Goal: Obtain resource: Obtain resource

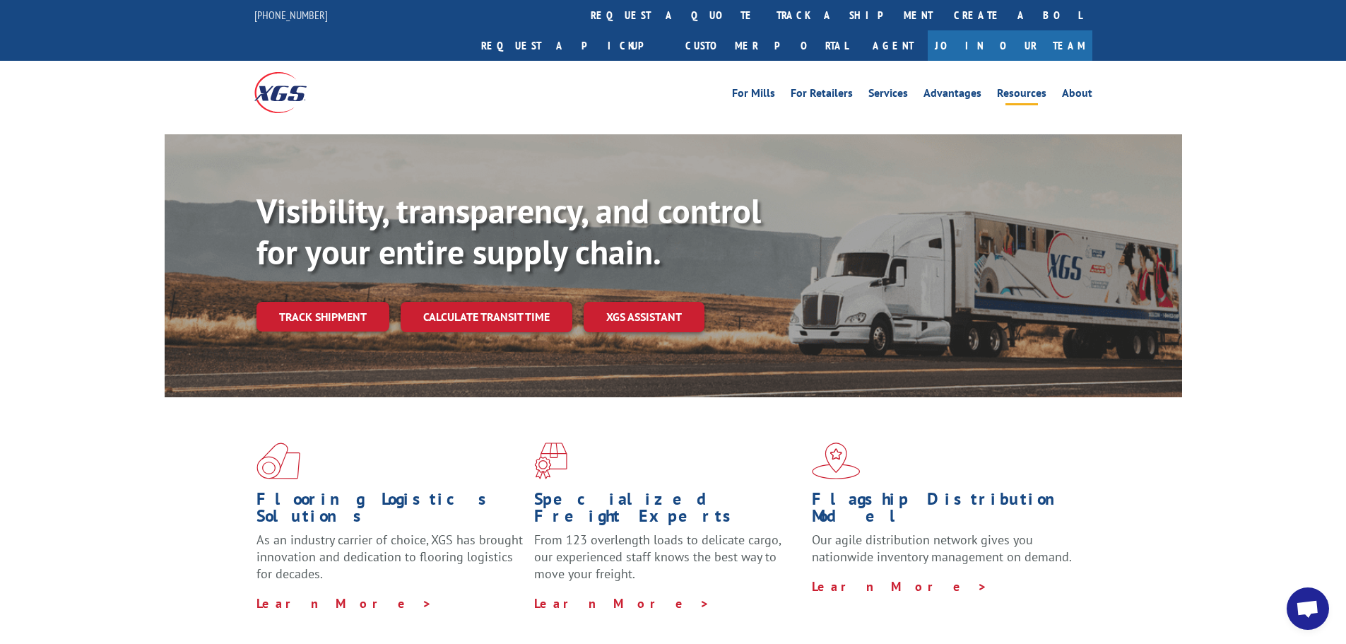
click at [1011, 88] on link "Resources" at bounding box center [1021, 96] width 49 height 16
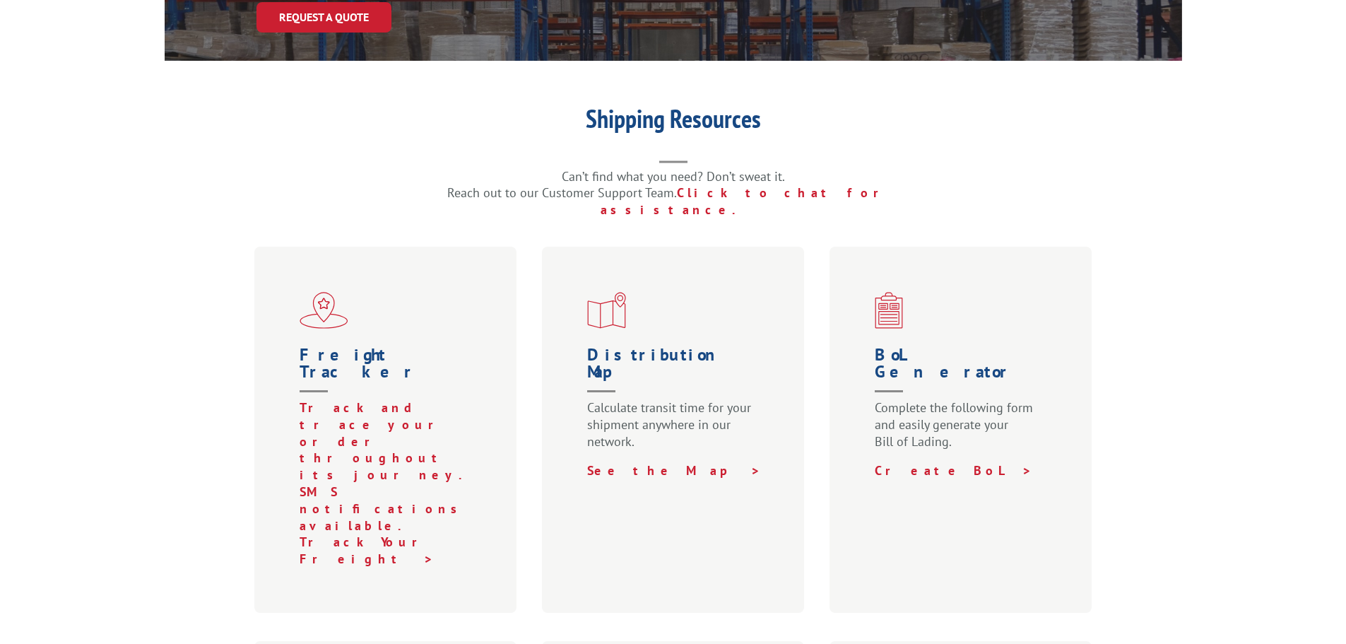
scroll to position [283, 0]
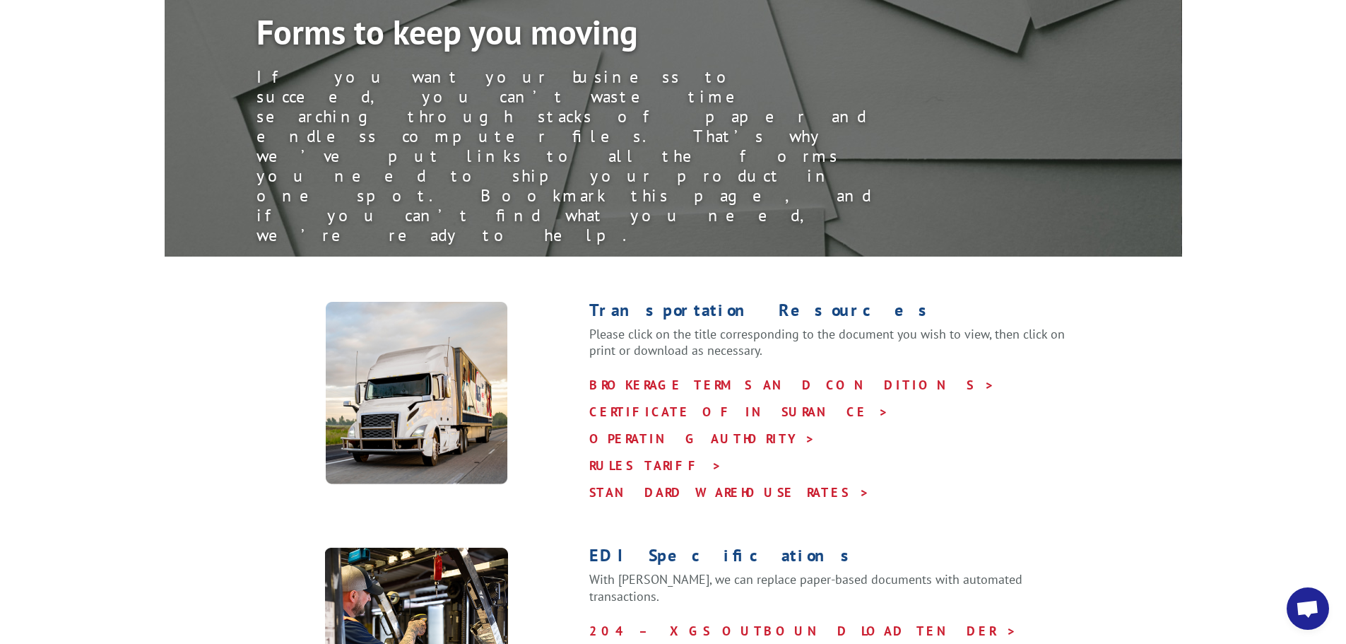
scroll to position [212, 0]
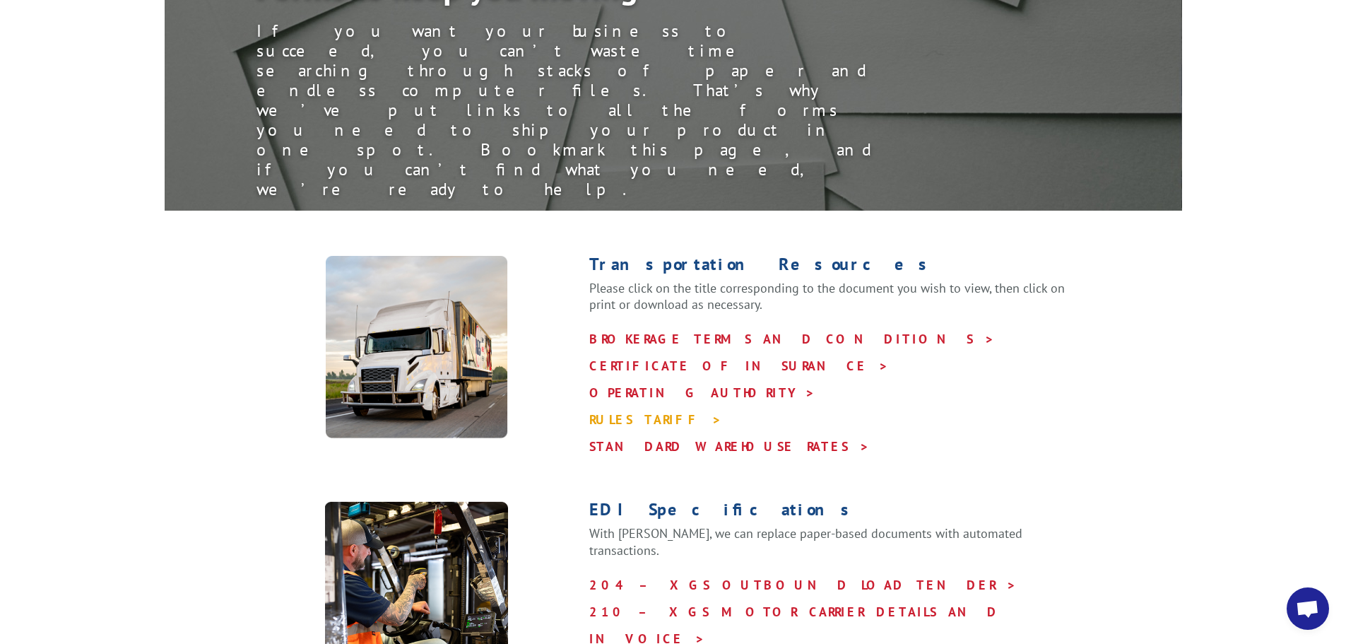
click at [661, 411] on link "RULES TARIFF >" at bounding box center [655, 419] width 133 height 16
